Goal: Information Seeking & Learning: Find specific fact

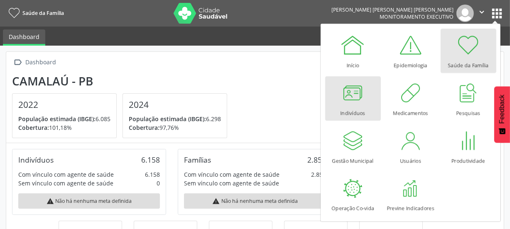
scroll to position [137, 166]
click at [359, 96] on div at bounding box center [353, 93] width 25 height 25
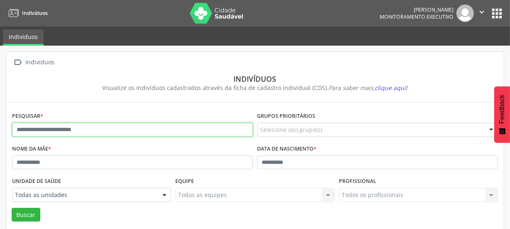
click at [96, 132] on input "text" at bounding box center [132, 130] width 241 height 14
type input "**********"
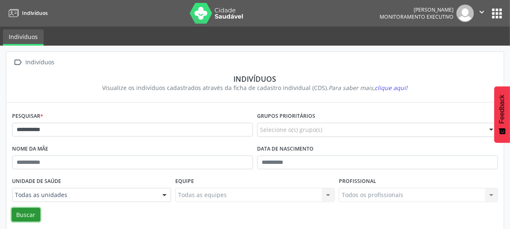
click at [32, 213] on button "Buscar" at bounding box center [26, 215] width 29 height 14
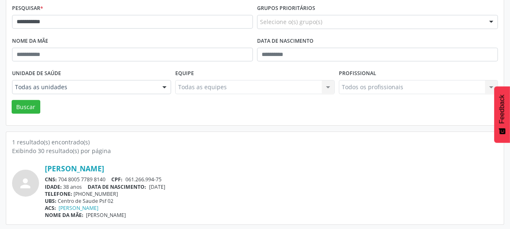
scroll to position [109, 0]
drag, startPoint x: 106, startPoint y: 176, endPoint x: 60, endPoint y: 178, distance: 46.2
click at [60, 178] on div "CNS: 704 8005 7789 8140 CPF: 061.266.994-75" at bounding box center [271, 178] width 453 height 7
copy div "704 8005 7789 8140"
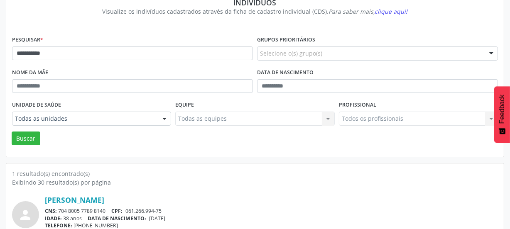
scroll to position [0, 0]
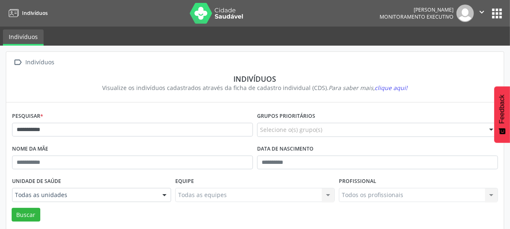
click at [202, 13] on img at bounding box center [217, 13] width 54 height 21
